Goal: Transaction & Acquisition: Purchase product/service

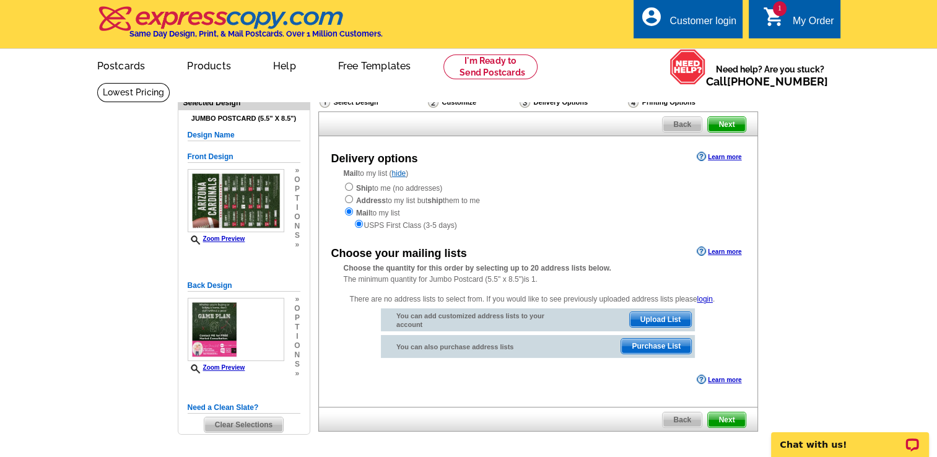
click at [659, 318] on span "Upload List" at bounding box center [660, 319] width 61 height 15
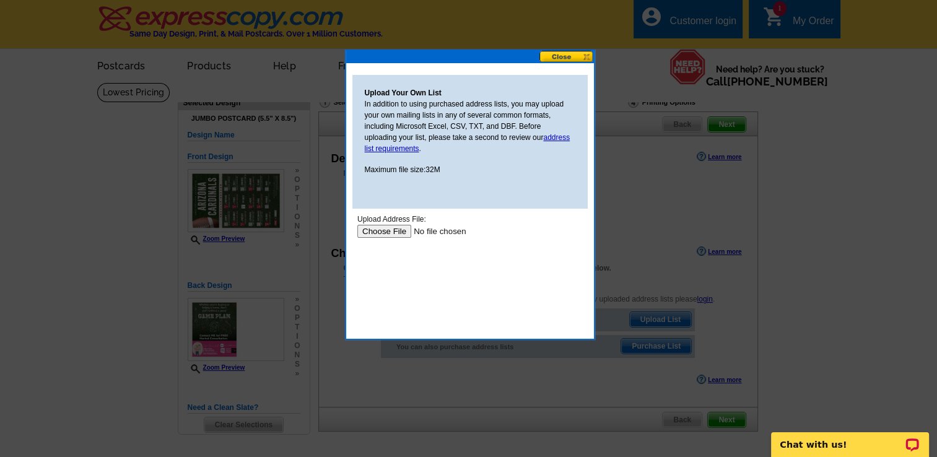
click at [383, 229] on input "file" at bounding box center [435, 231] width 157 height 13
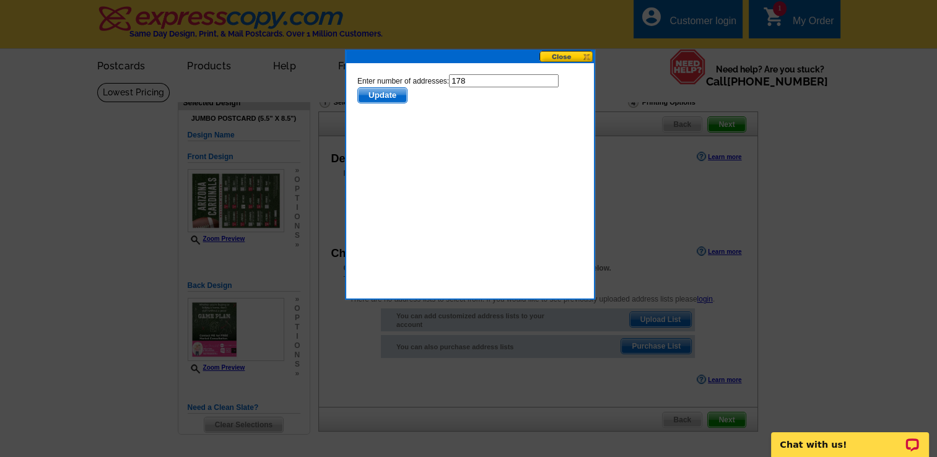
click at [379, 96] on span "Update" at bounding box center [381, 95] width 49 height 15
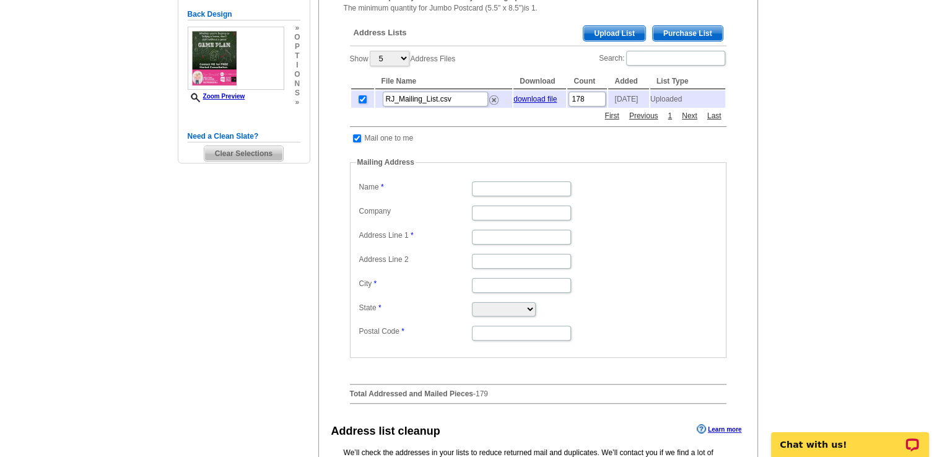
scroll to position [270, 0]
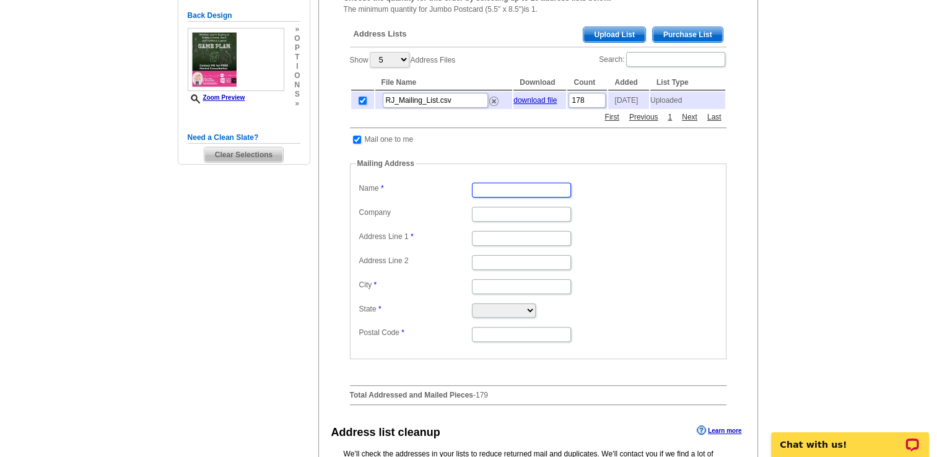
click at [505, 195] on input "Name" at bounding box center [521, 190] width 99 height 15
type input "[PERSON_NAME]-Wall"
type input "Realty One Group"
type input "[STREET_ADDRESS]"
type input "[GEOGRAPHIC_DATA]"
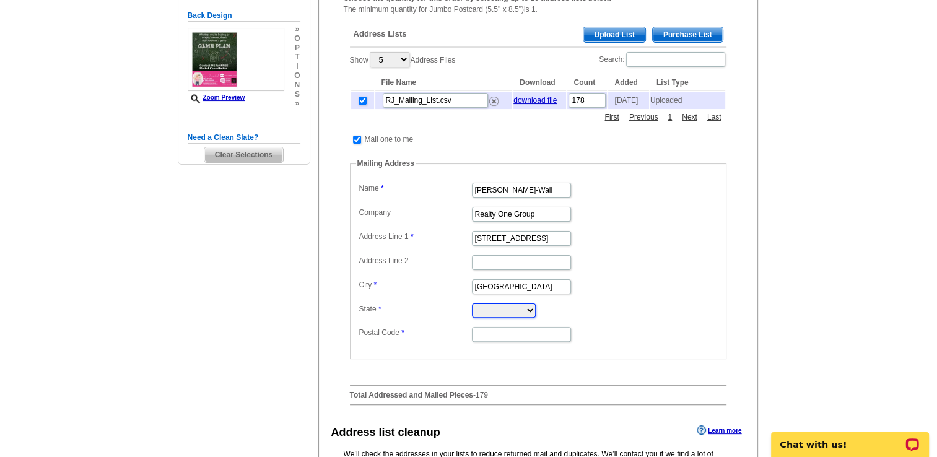
select select "AZ"
type input "85132"
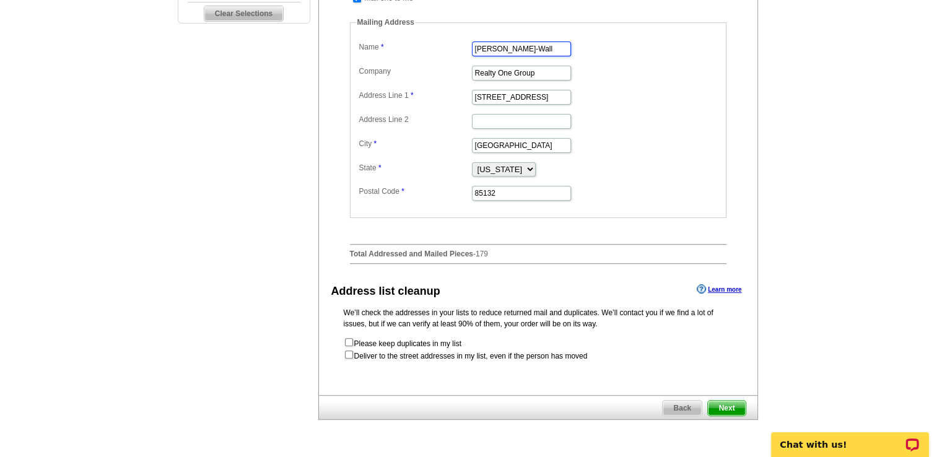
scroll to position [412, 0]
click at [347, 358] on form "Please keep duplicates in my list Deliver to the street addresses in my list, e…" at bounding box center [538, 348] width 389 height 25
click at [347, 353] on input "checkbox" at bounding box center [349, 353] width 8 height 8
checkbox input "true"
radio input "true"
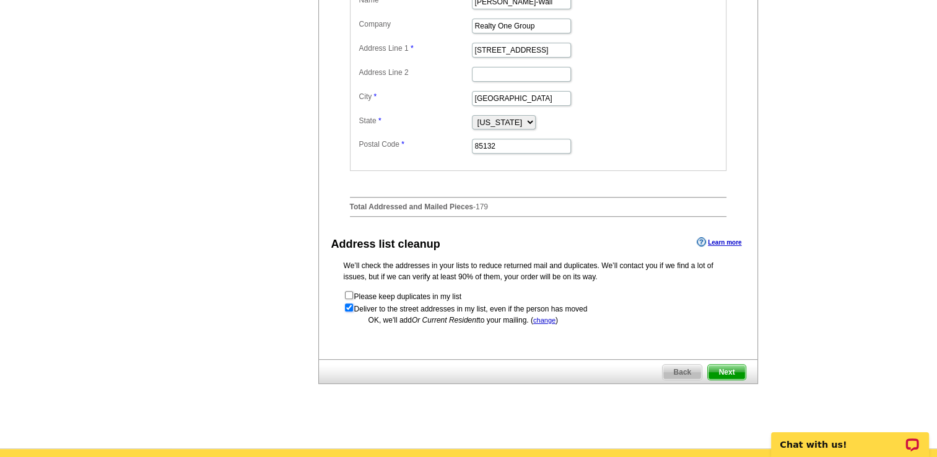
scroll to position [482, 0]
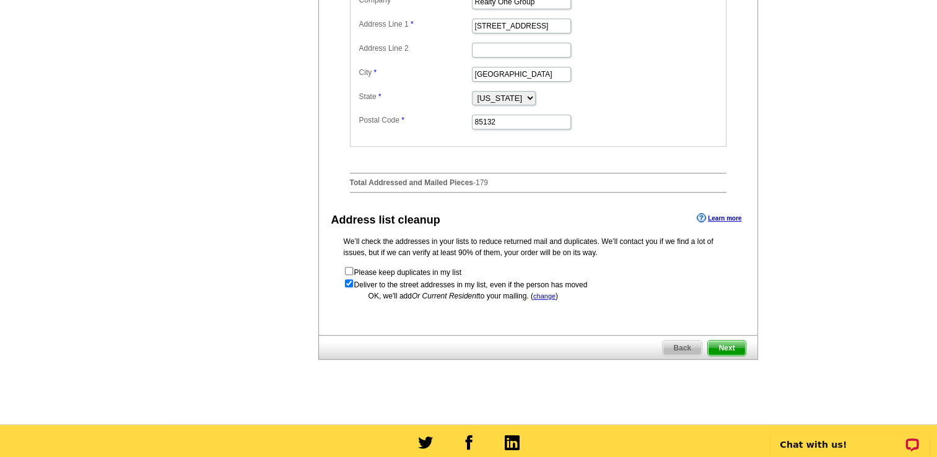
click at [728, 352] on span "Next" at bounding box center [726, 347] width 37 height 15
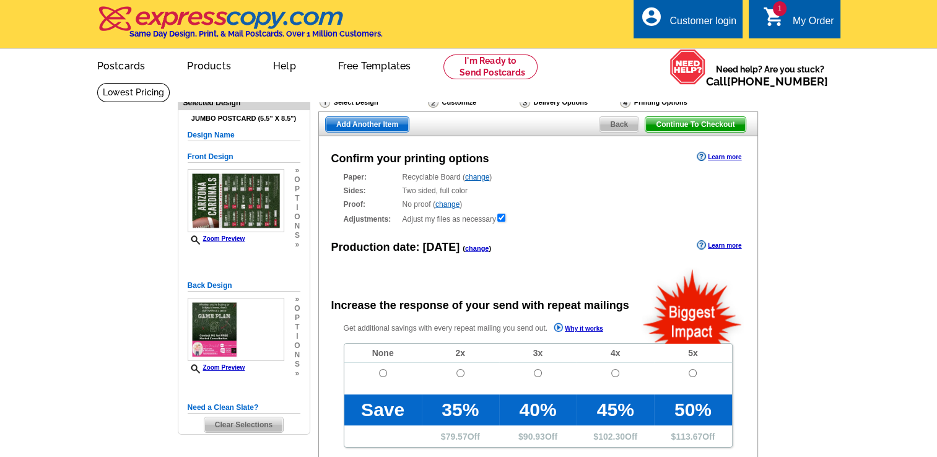
radio input "false"
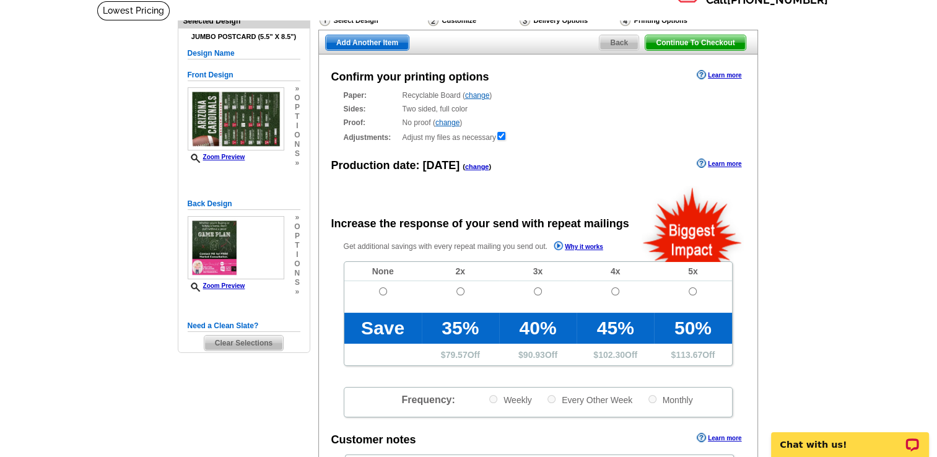
scroll to position [77, 0]
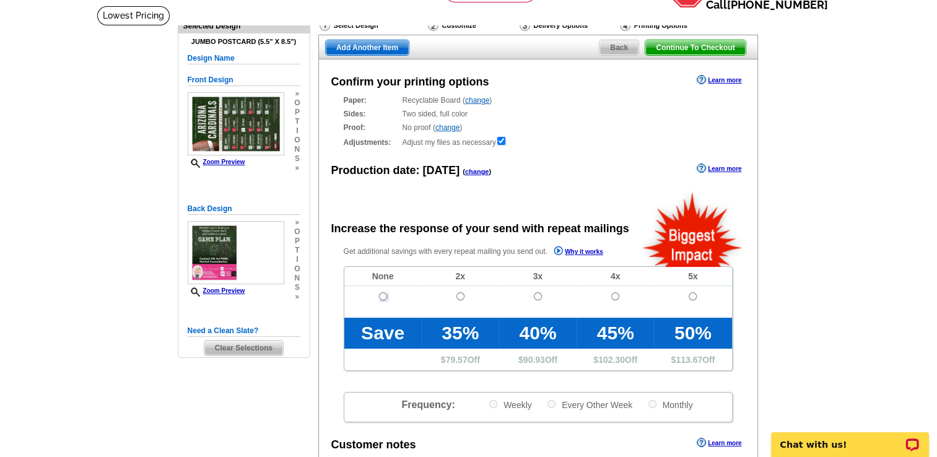
click at [384, 298] on input "radio" at bounding box center [383, 296] width 8 height 8
radio input "true"
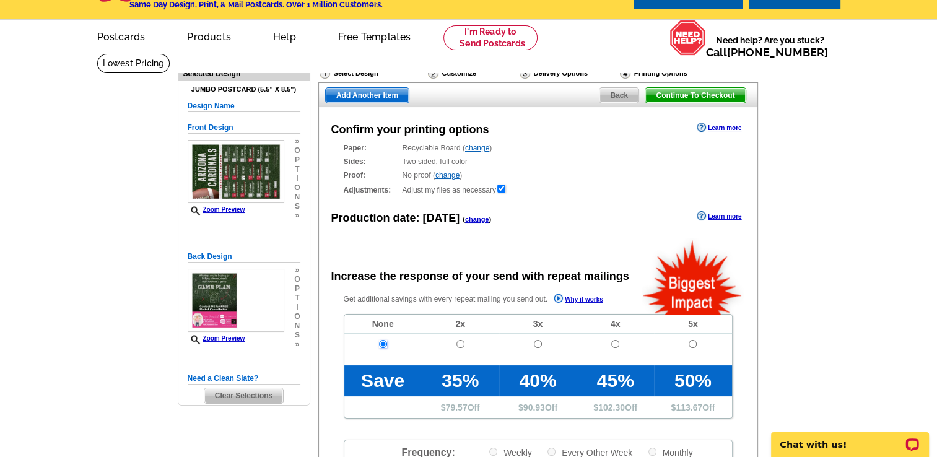
scroll to position [6, 0]
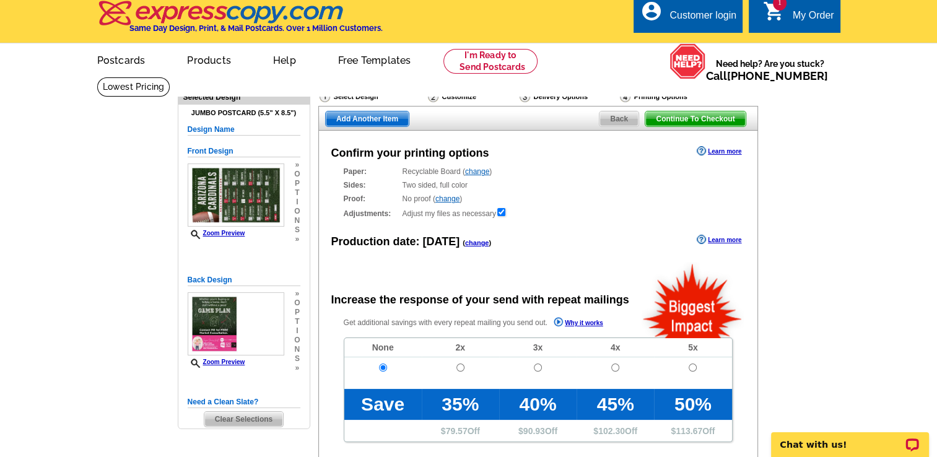
click at [446, 201] on link "change" at bounding box center [447, 198] width 24 height 9
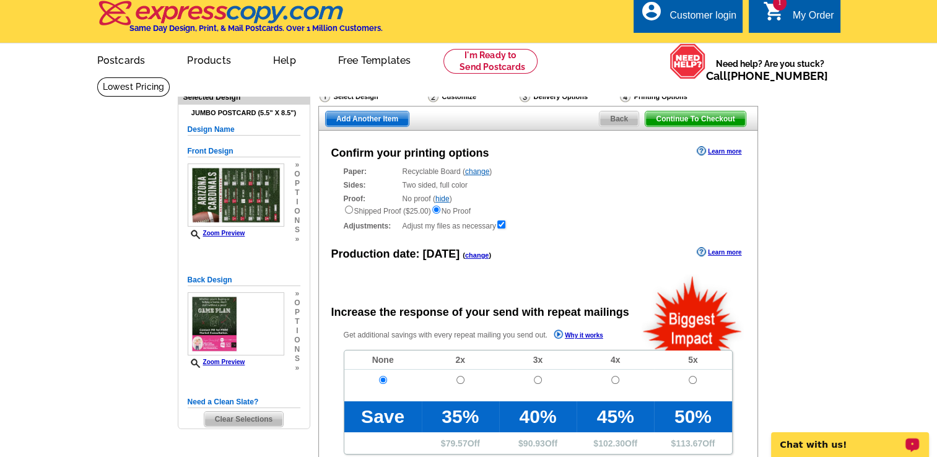
click at [841, 446] on p "Chat with us!" at bounding box center [841, 445] width 123 height 10
click at [483, 172] on link "change" at bounding box center [477, 171] width 24 height 9
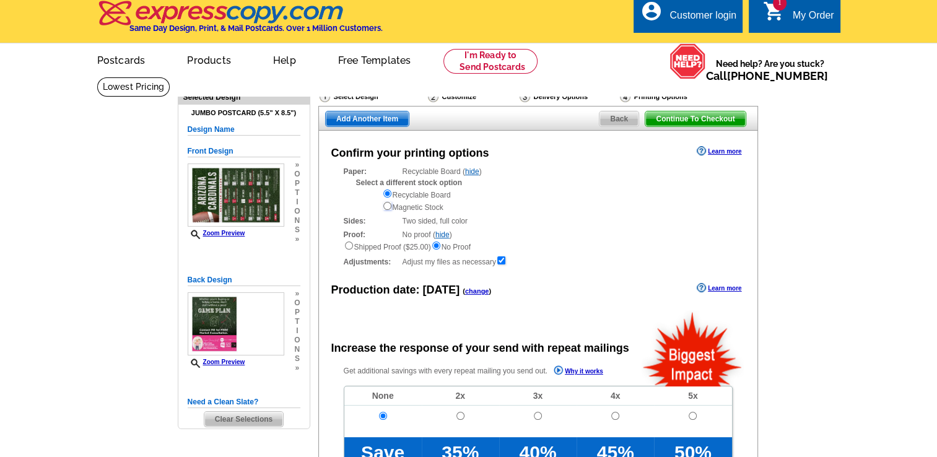
click at [386, 207] on input "radio" at bounding box center [387, 206] width 8 height 8
radio input "true"
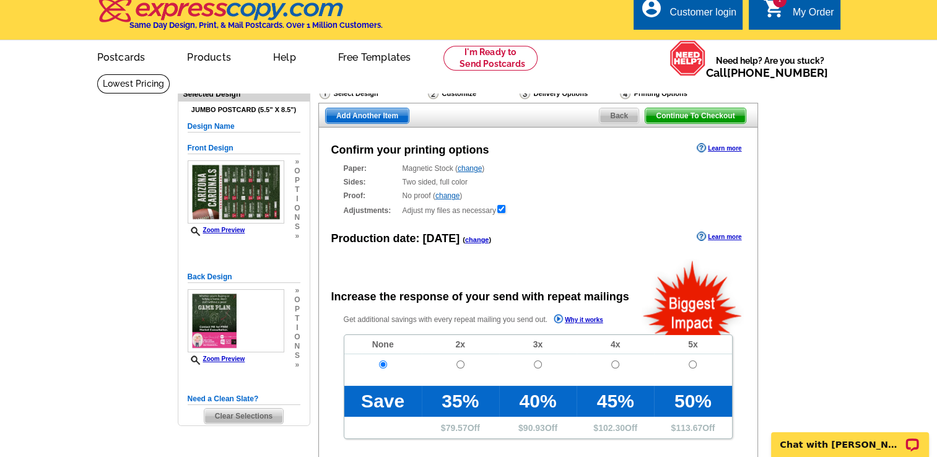
scroll to position [0, 0]
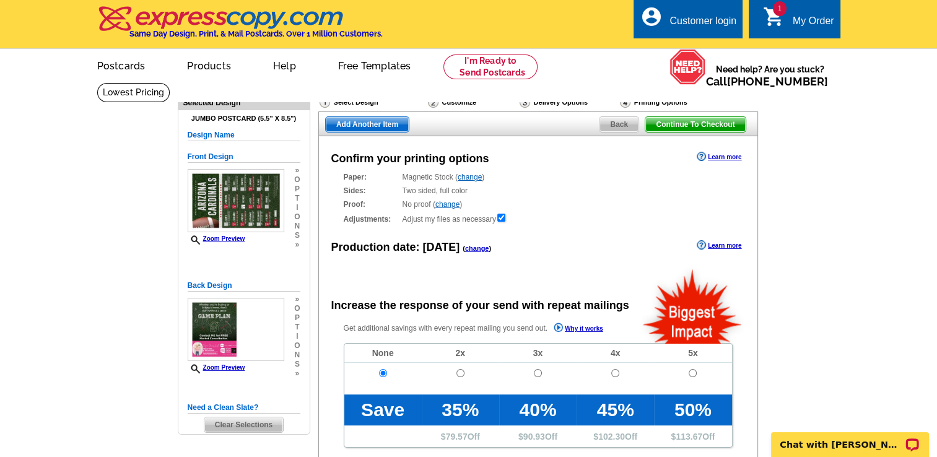
click at [475, 181] on link "change" at bounding box center [469, 177] width 24 height 9
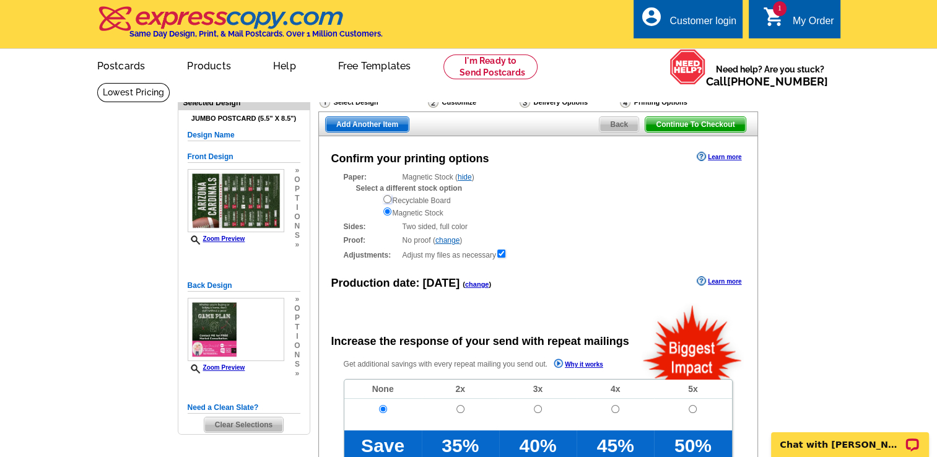
click at [386, 200] on input "radio" at bounding box center [387, 199] width 8 height 8
radio input "true"
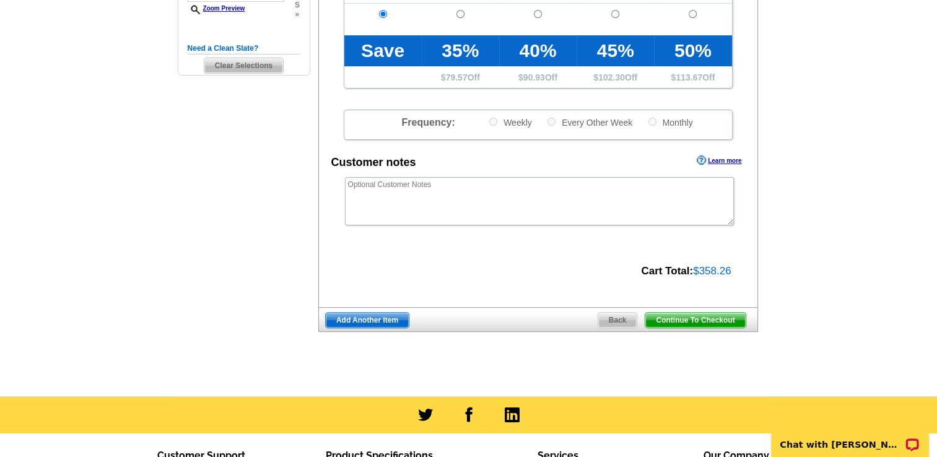
scroll to position [358, 0]
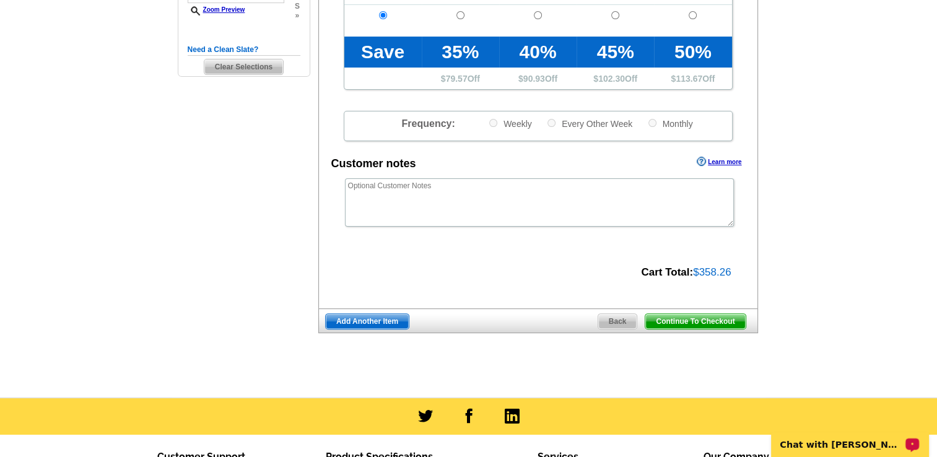
click at [878, 448] on p "Chat with [PERSON_NAME]" at bounding box center [841, 445] width 123 height 10
click at [690, 322] on span "Continue To Checkout" at bounding box center [695, 321] width 100 height 15
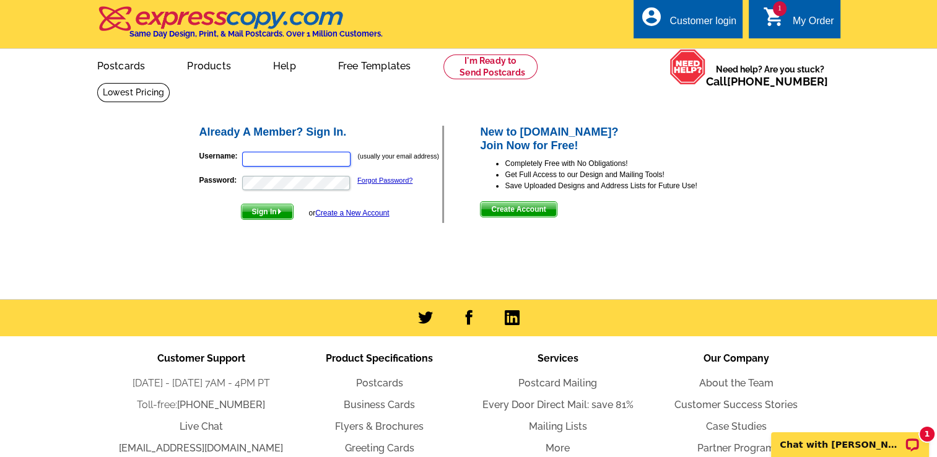
click at [294, 158] on input "Username:" at bounding box center [296, 159] width 108 height 15
click at [282, 155] on input "Username:" at bounding box center [296, 159] width 108 height 15
type input "tanyansellshomes@gmail.com"
click at [258, 213] on span "Sign In" at bounding box center [266, 211] width 51 height 15
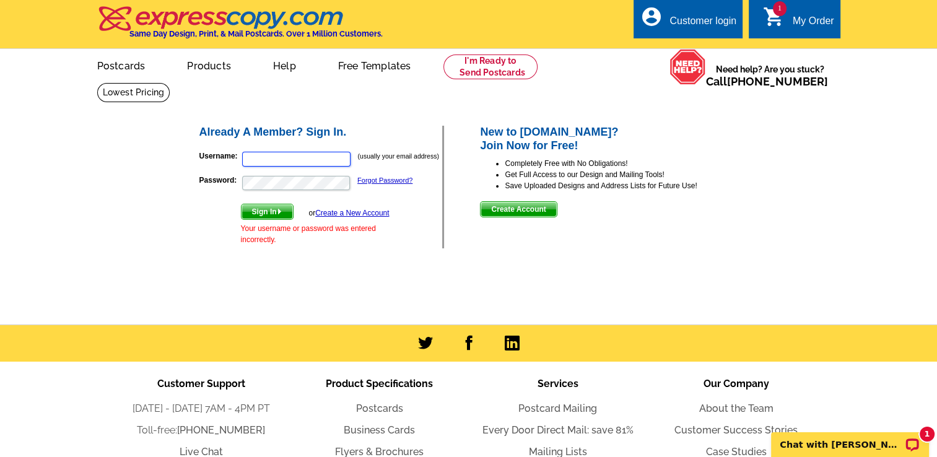
click at [296, 158] on input "Username:" at bounding box center [296, 159] width 108 height 15
type input "tanyansellshomes@gmail.com"
click at [262, 214] on span "Sign In" at bounding box center [266, 211] width 51 height 15
click at [333, 214] on link "Create a New Account" at bounding box center [352, 213] width 74 height 9
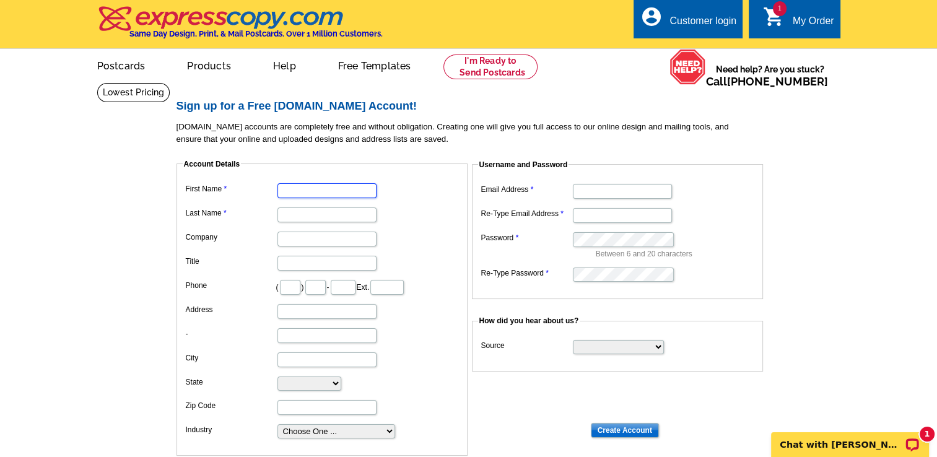
click at [310, 191] on input "First Name" at bounding box center [326, 190] width 99 height 15
type input "[PERSON_NAME]-Wall"
type input "Realty One Group"
type input "[STREET_ADDRESS]"
type input "[GEOGRAPHIC_DATA]"
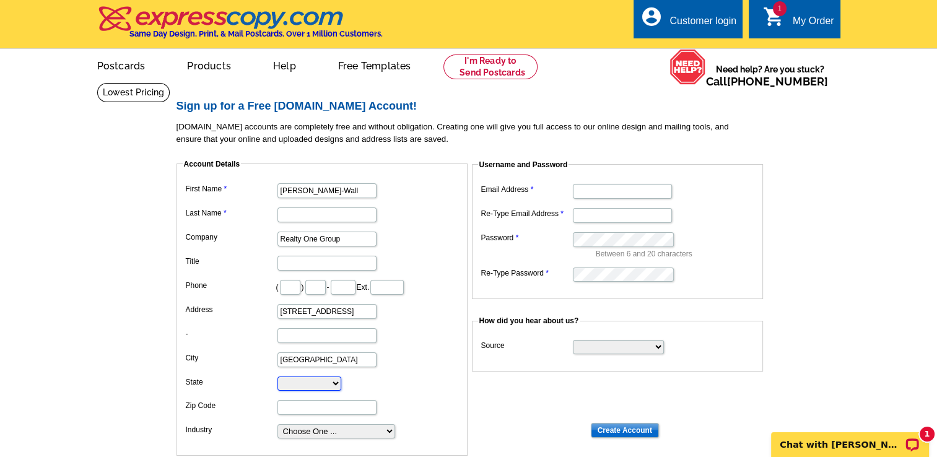
type input "85132"
click at [307, 426] on select "Choose One ... Residential Real Estate Accounting Agriculture Architecture Arts…" at bounding box center [336, 431] width 118 height 14
select select "3"
click at [277, 424] on select "Choose One ... Residential Real Estate Accounting Agriculture Architecture Arts…" at bounding box center [336, 431] width 118 height 14
click at [593, 192] on input "Email Address" at bounding box center [622, 191] width 99 height 15
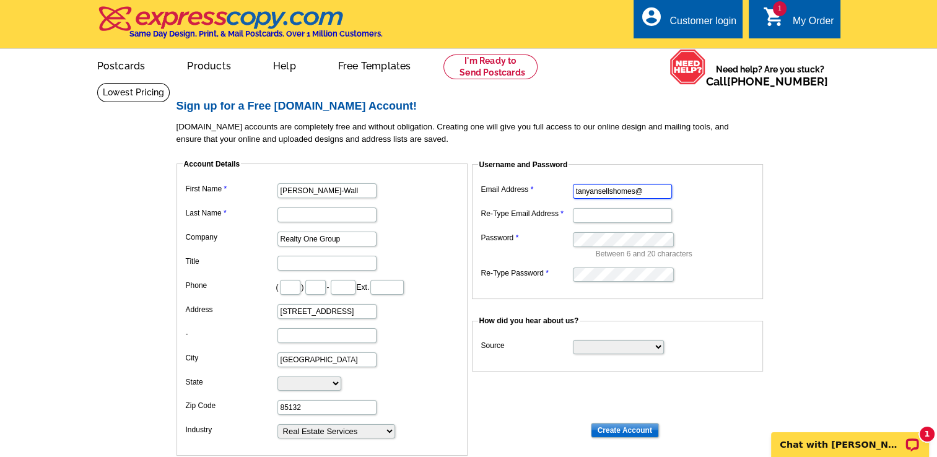
type input "[EMAIL_ADDRESS][DOMAIN_NAME]"
click at [616, 431] on input "Create Account" at bounding box center [625, 430] width 68 height 15
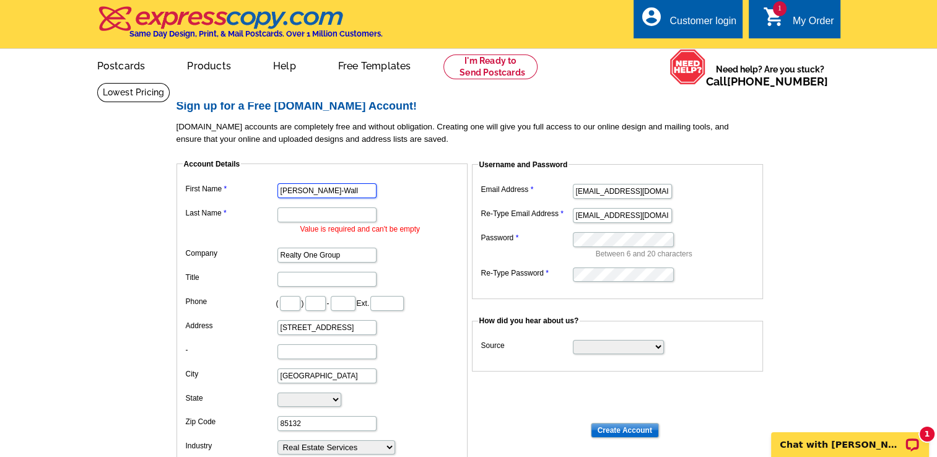
click at [352, 193] on input "Tanyan Davies-Wall" at bounding box center [326, 190] width 99 height 15
type input "Tanyan"
click at [285, 219] on input "Last Name" at bounding box center [326, 214] width 99 height 15
type input "Davies-Wall"
click at [844, 275] on main "Sign up for a Free expresscopy.com Account! expresscopy.com accounts are comple…" at bounding box center [468, 331] width 937 height 498
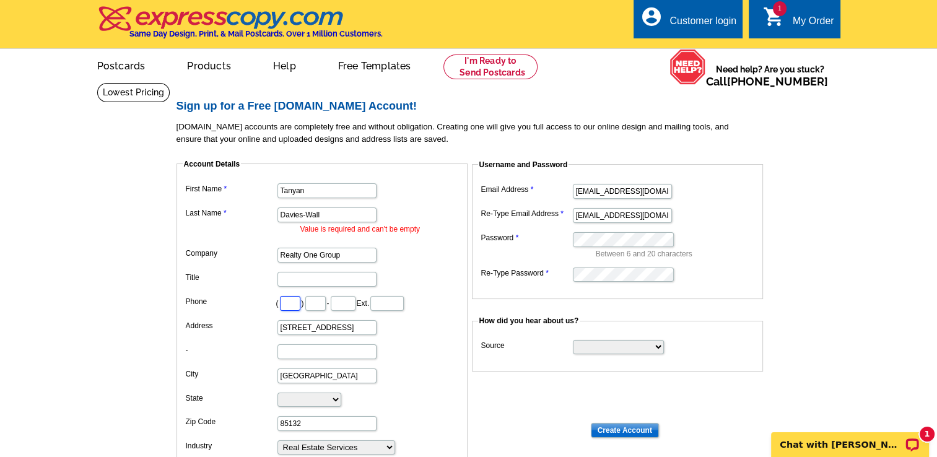
click at [297, 303] on input "text" at bounding box center [290, 303] width 20 height 15
type input "208"
type input "440"
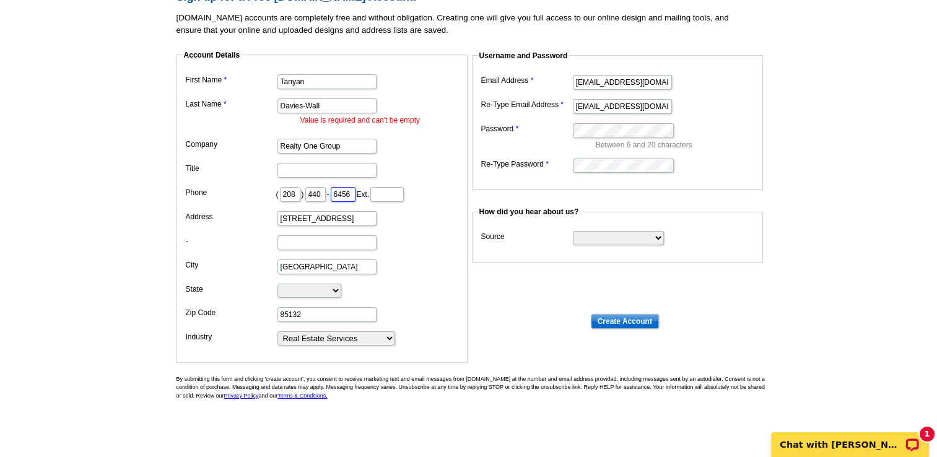
scroll to position [108, 0]
type input "6456"
click at [616, 318] on input "Create Account" at bounding box center [625, 321] width 68 height 15
